Goal: Information Seeking & Learning: Check status

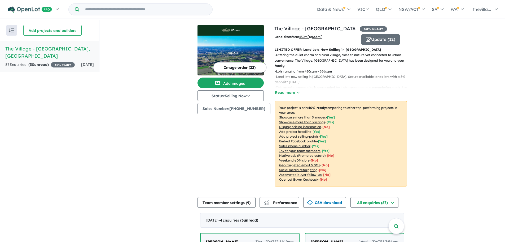
click at [66, 62] on div "87 Enquir ies ( 30 unread) 40 % READY" at bounding box center [40, 65] width 70 height 6
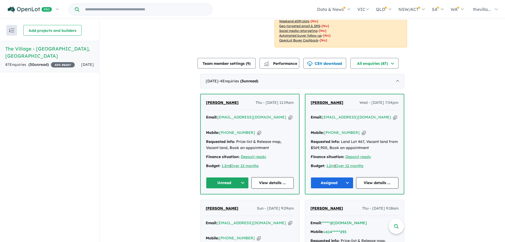
scroll to position [133, 0]
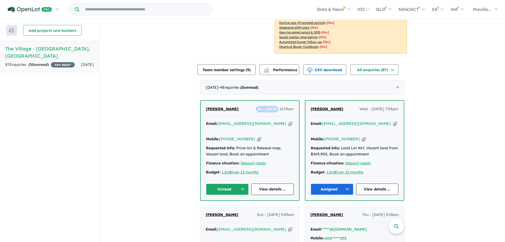
drag, startPoint x: 249, startPoint y: 109, endPoint x: 267, endPoint y: 109, distance: 18.0
click at [266, 109] on span "Thu - [DATE] 11:19am" at bounding box center [275, 109] width 38 height 6
click at [267, 109] on span "Thu - [DATE] 11:19am" at bounding box center [275, 109] width 38 height 6
click at [242, 188] on button "Unread" at bounding box center [227, 188] width 43 height 11
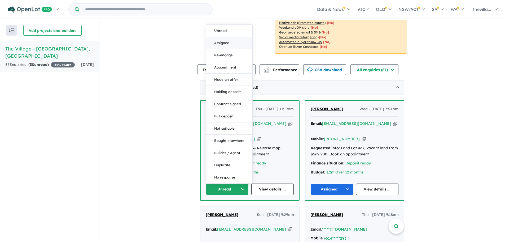
click at [226, 41] on button "Assigned" at bounding box center [229, 43] width 46 height 12
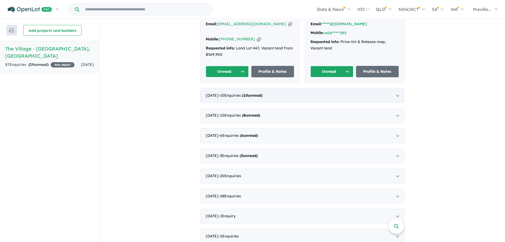
scroll to position [1, 0]
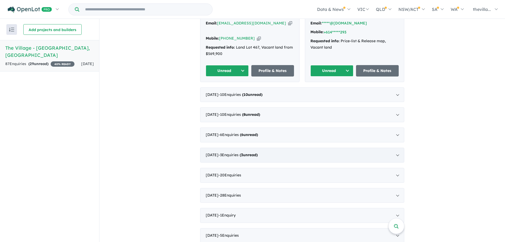
click at [280, 149] on div "[DATE] - 3 Enquir ies ( 3 unread)" at bounding box center [302, 155] width 204 height 15
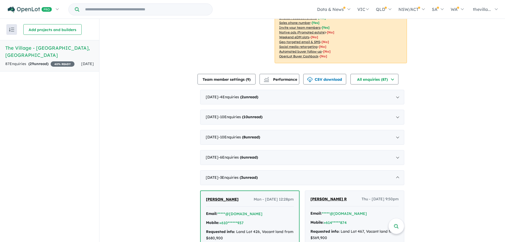
scroll to position [117, 0]
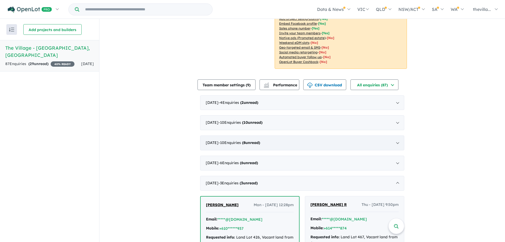
click at [260, 144] on strong "( 8 unread)" at bounding box center [251, 142] width 18 height 5
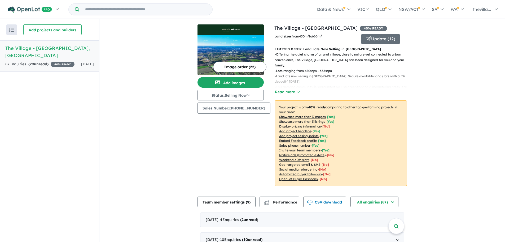
scroll to position [0, 0]
